Goal: Complete application form

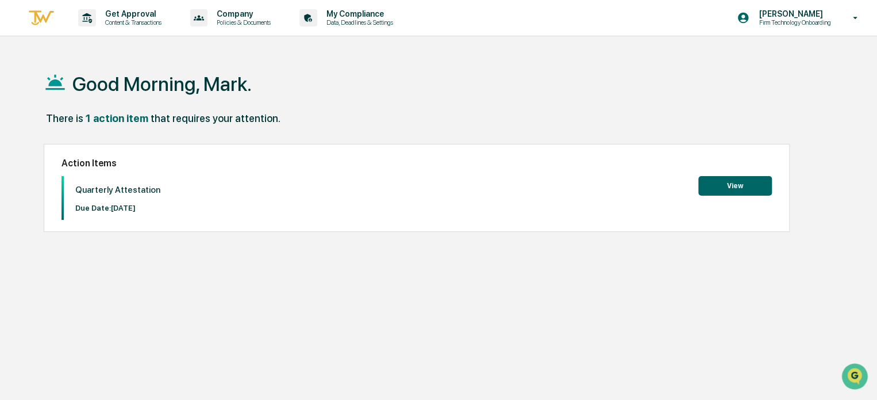
click at [720, 186] on button "View" at bounding box center [736, 186] width 74 height 20
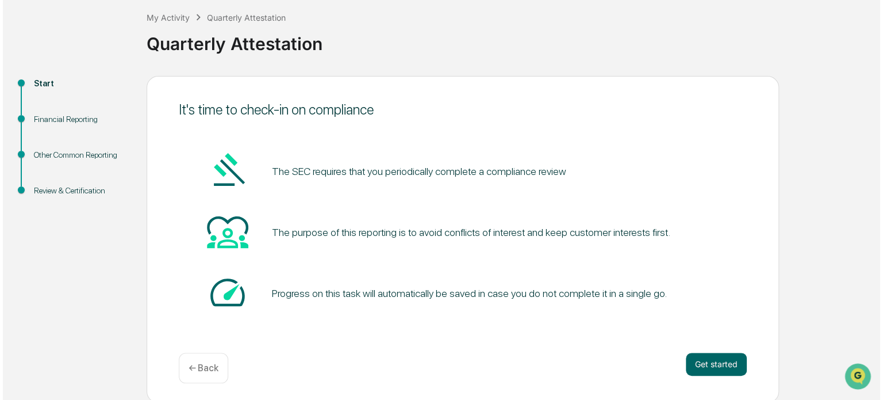
scroll to position [63, 0]
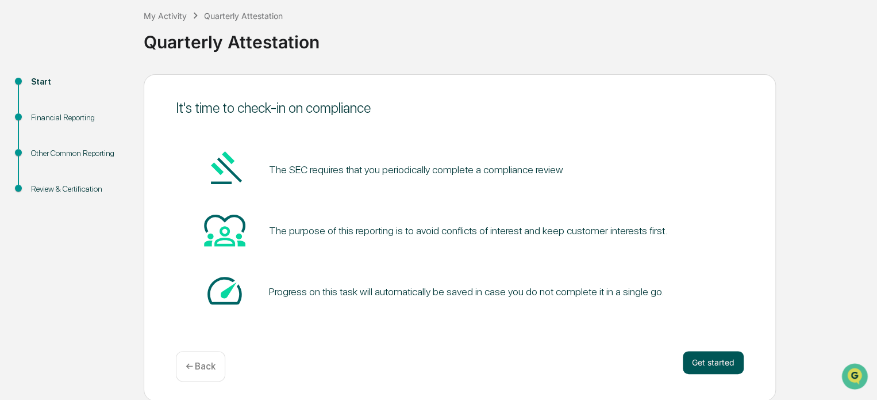
click at [697, 359] on button "Get started" at bounding box center [713, 362] width 61 height 23
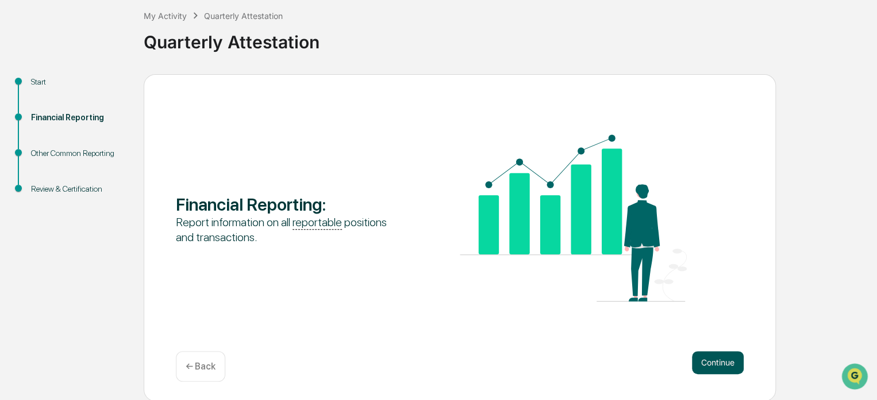
click at [723, 370] on button "Continue" at bounding box center [718, 362] width 52 height 23
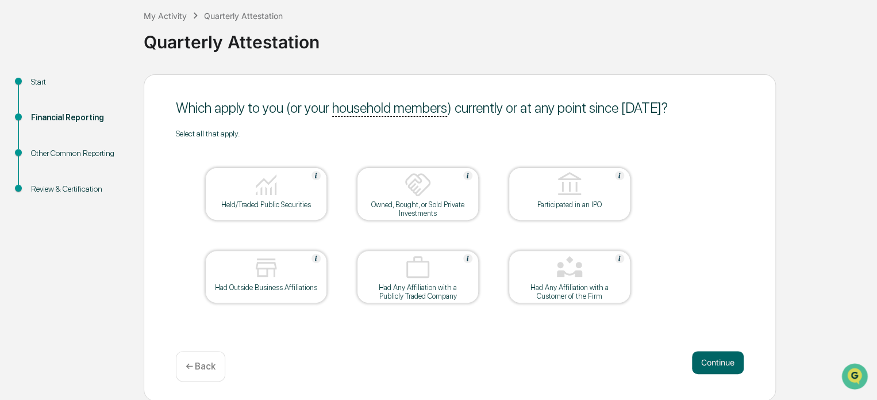
click at [273, 206] on div "Held/Traded Public Securities" at bounding box center [265, 204] width 103 height 9
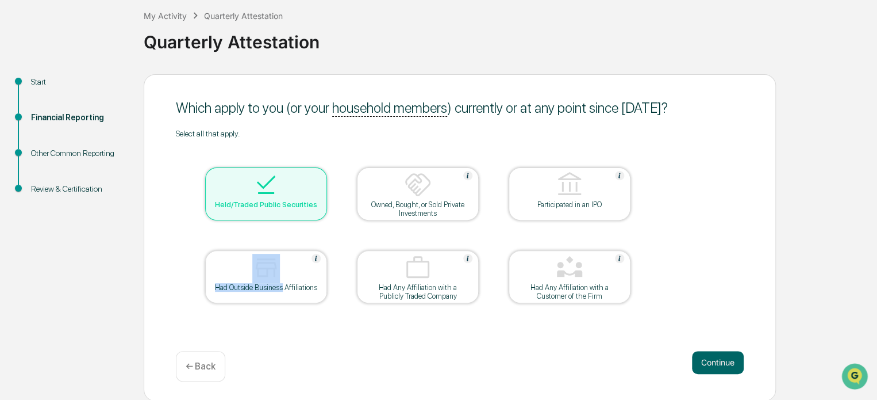
click at [283, 283] on div "Had Outside Business Affiliations" at bounding box center [265, 287] width 103 height 9
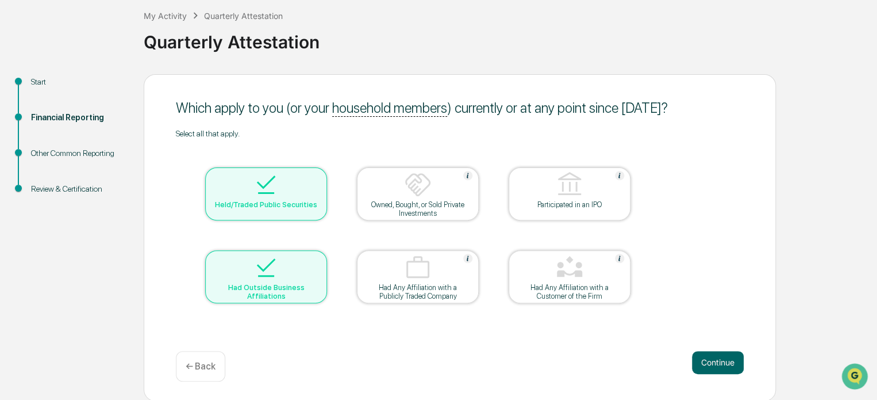
click at [428, 199] on div at bounding box center [417, 185] width 115 height 29
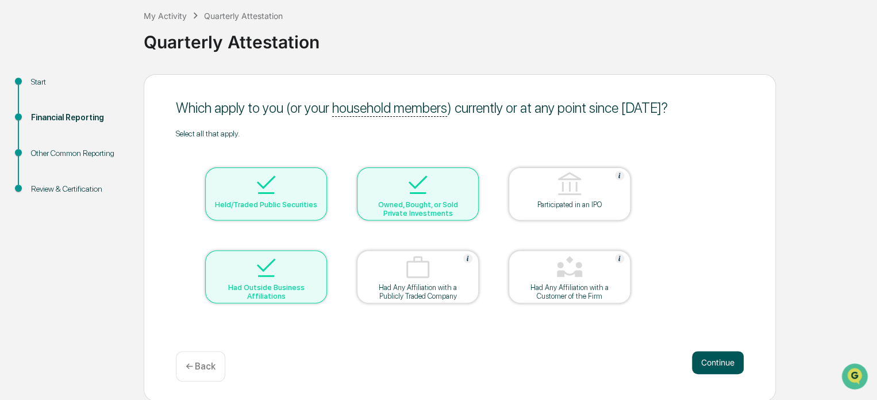
click at [711, 363] on button "Continue" at bounding box center [718, 362] width 52 height 23
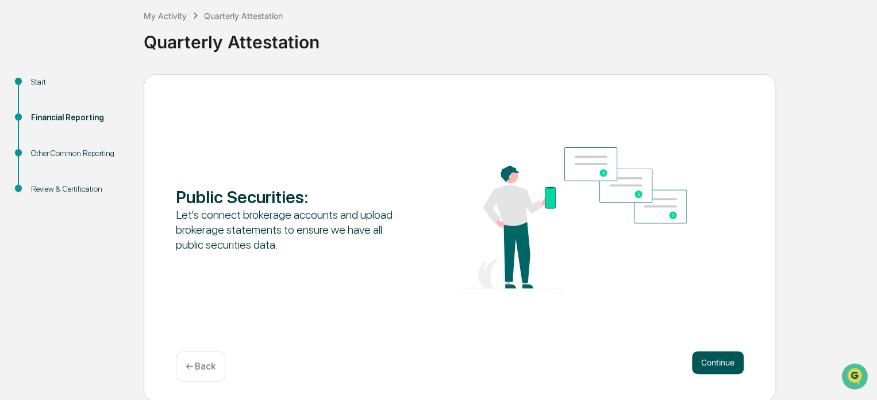
drag, startPoint x: 736, startPoint y: 359, endPoint x: 691, endPoint y: 368, distance: 45.8
click at [734, 360] on button "Continue" at bounding box center [718, 362] width 52 height 23
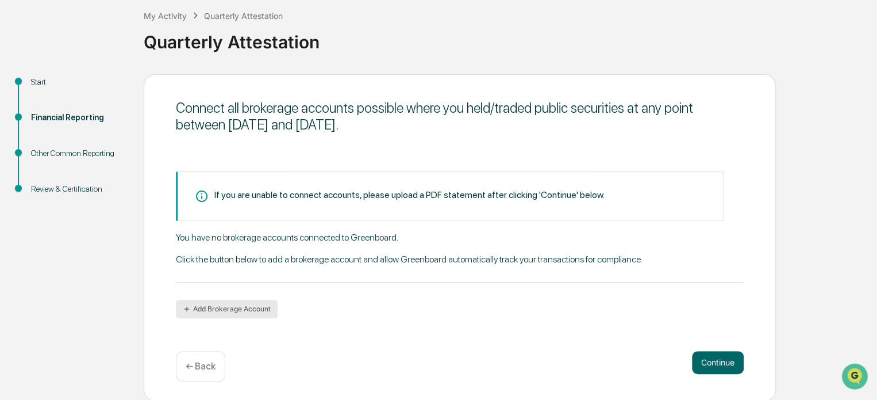
click at [229, 311] on button "Add Brokerage Account" at bounding box center [227, 309] width 102 height 18
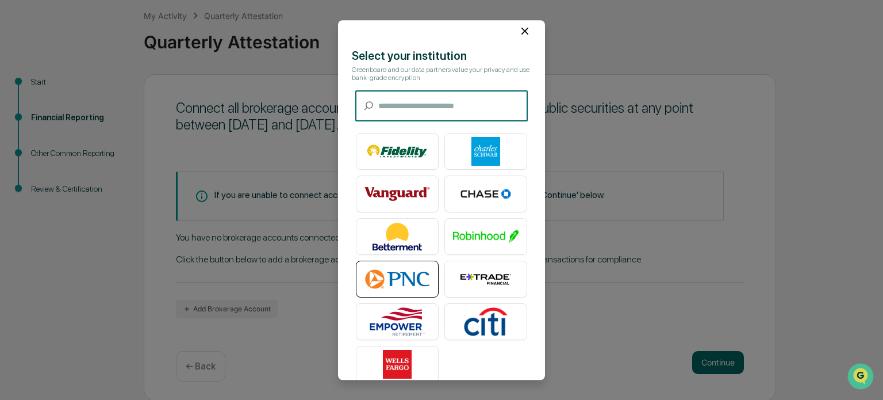
scroll to position [0, 0]
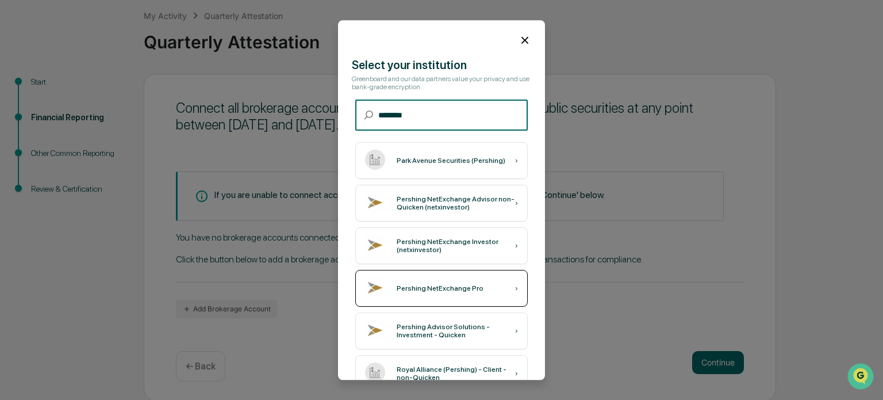
type input "********"
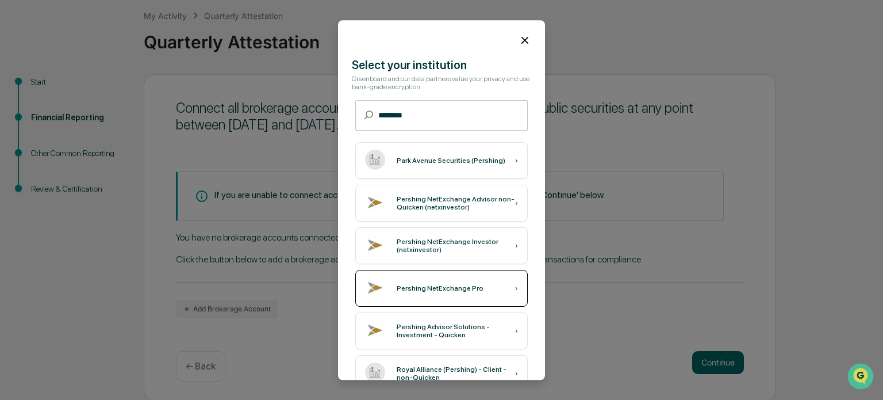
click at [475, 289] on div "Pershing NetExchange Pro ›" at bounding box center [441, 288] width 172 height 37
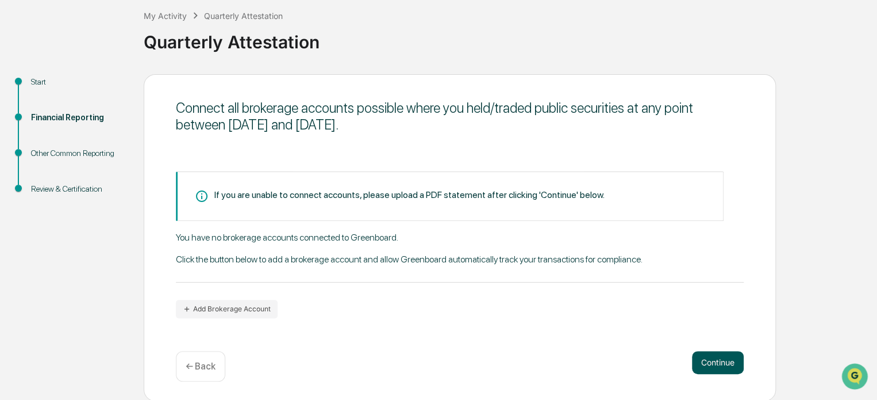
click at [722, 358] on button "Continue" at bounding box center [718, 362] width 52 height 23
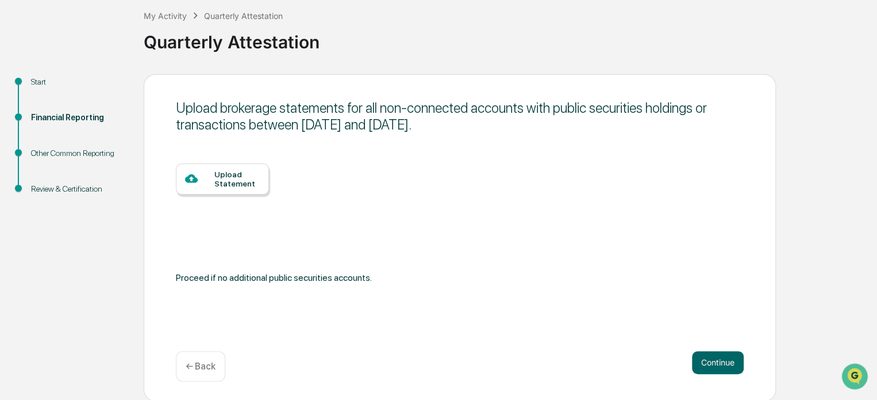
click at [232, 181] on div "Upload Statement" at bounding box center [236, 179] width 45 height 18
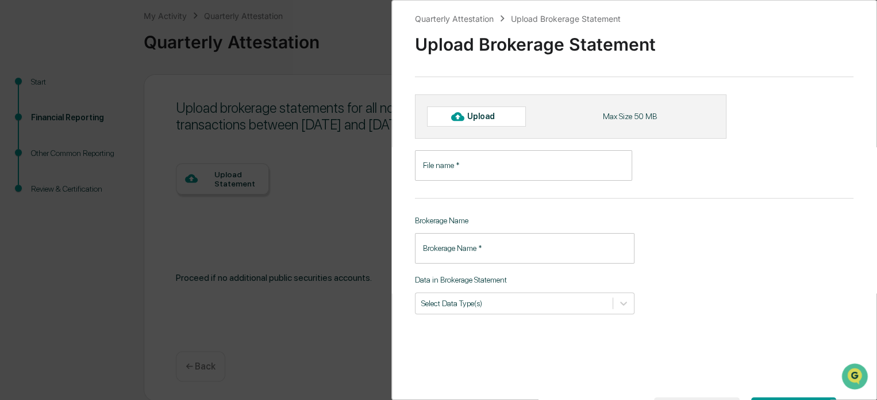
click at [354, 87] on div "Quarterly Attestation Upload Brokerage Statement Upload Brokerage Statement Upl…" at bounding box center [438, 200] width 877 height 400
